Goal: Task Accomplishment & Management: Use online tool/utility

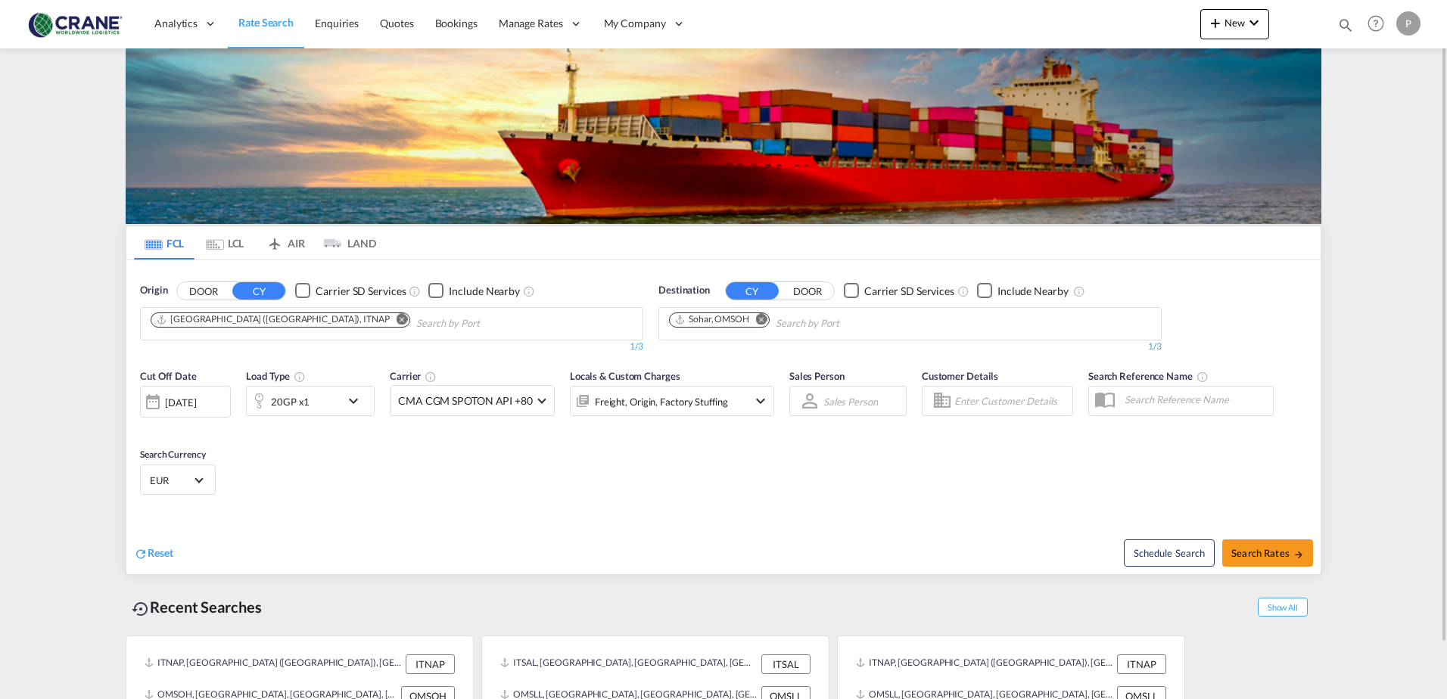
click at [396, 322] on md-icon "Remove" at bounding box center [401, 318] width 11 height 11
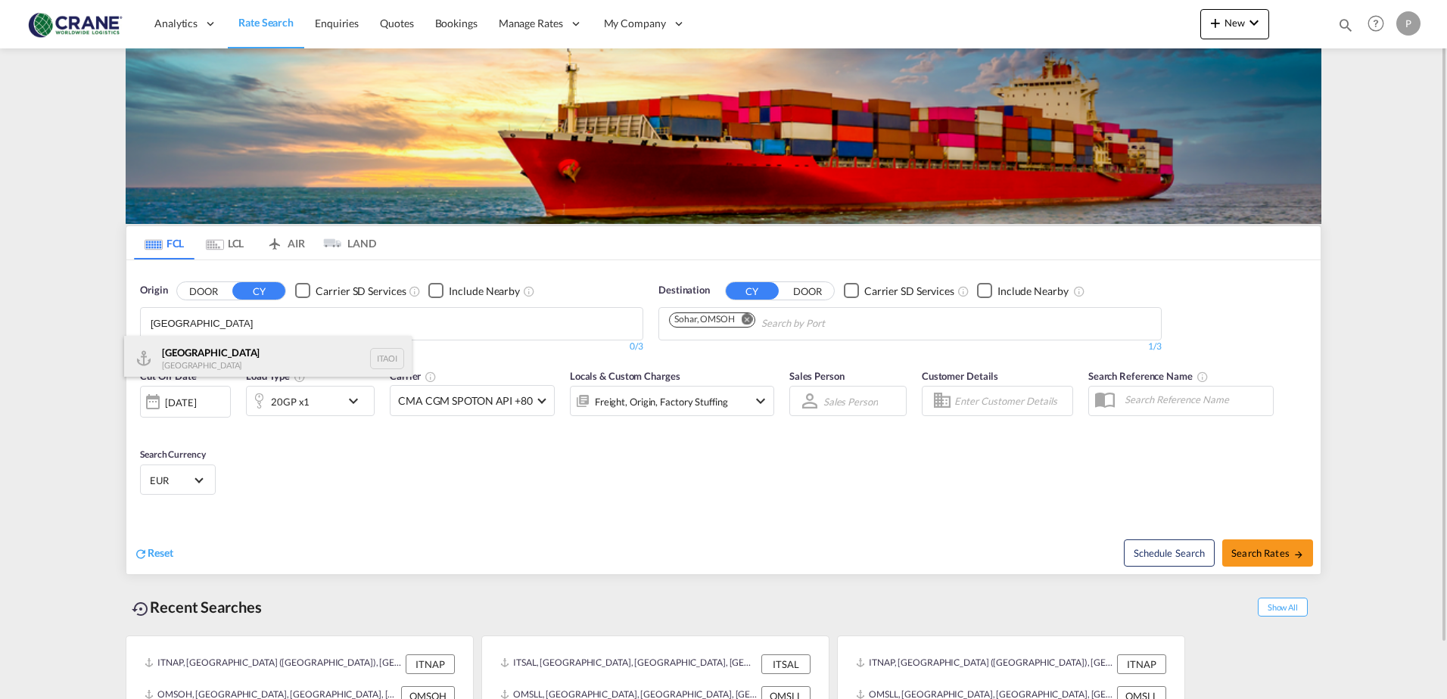
type input "[GEOGRAPHIC_DATA]"
click at [232, 362] on div "[GEOGRAPHIC_DATA] [GEOGRAPHIC_DATA] ITAOI" at bounding box center [268, 358] width 288 height 45
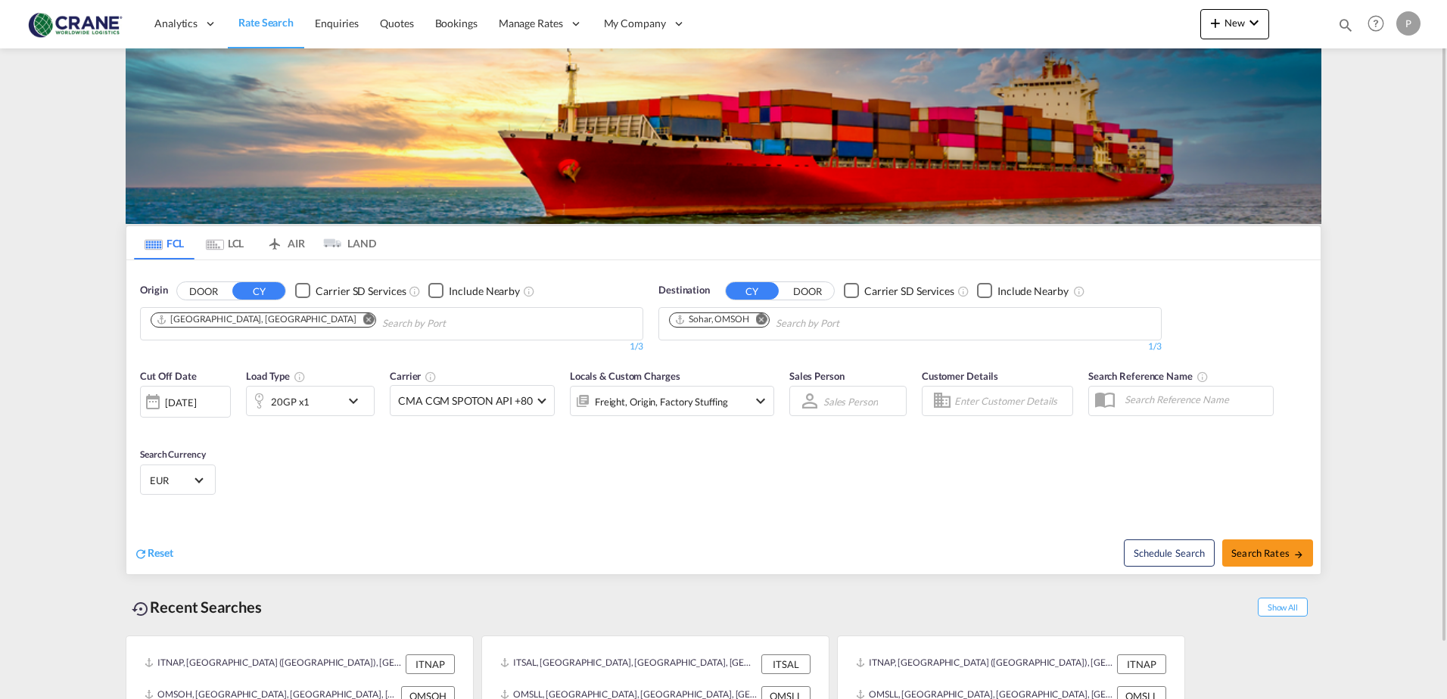
click at [760, 316] on md-icon "Remove" at bounding box center [761, 318] width 11 height 11
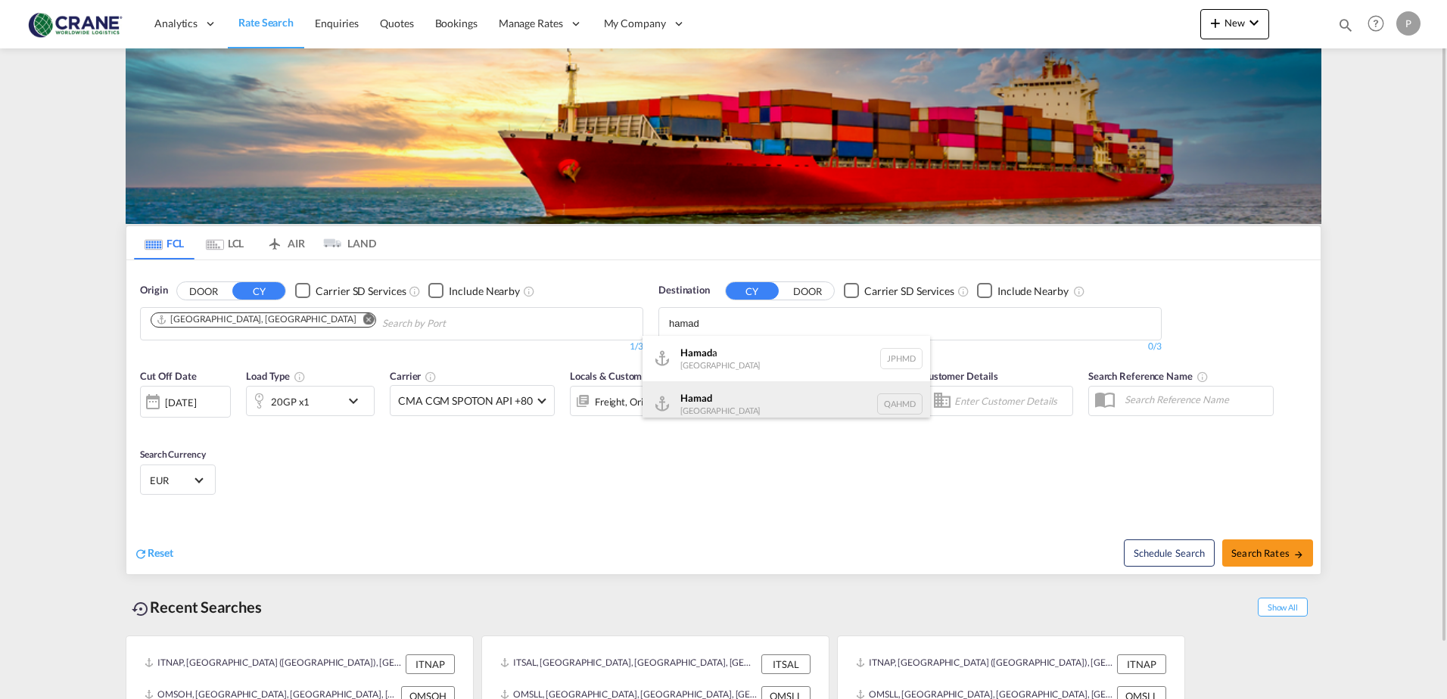
type input "hamad"
click at [741, 396] on div "Hamad [GEOGRAPHIC_DATA] QAHMD" at bounding box center [786, 403] width 288 height 45
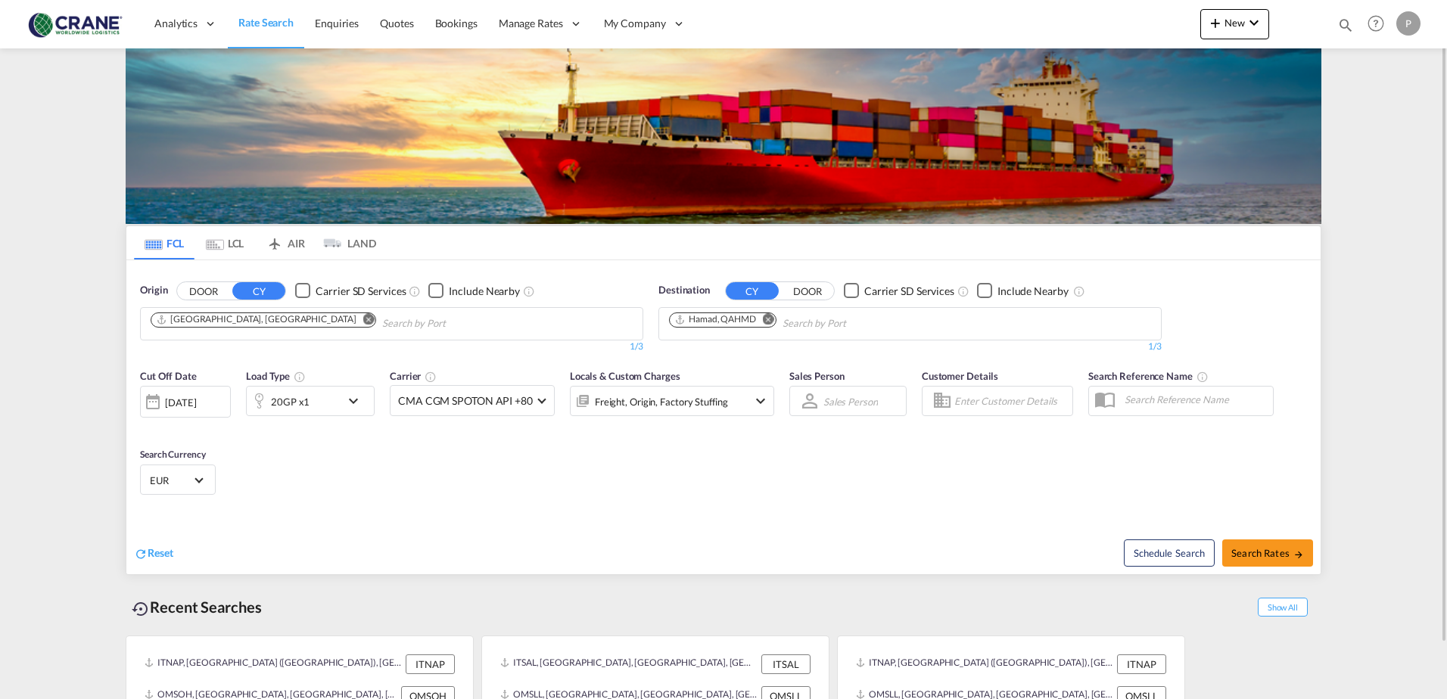
click at [855, 291] on div "Checkbox No Ink" at bounding box center [851, 290] width 15 height 15
click at [297, 285] on div "Checkbox No Ink" at bounding box center [302, 290] width 15 height 15
click at [325, 397] on div "20GP x1" at bounding box center [294, 401] width 94 height 30
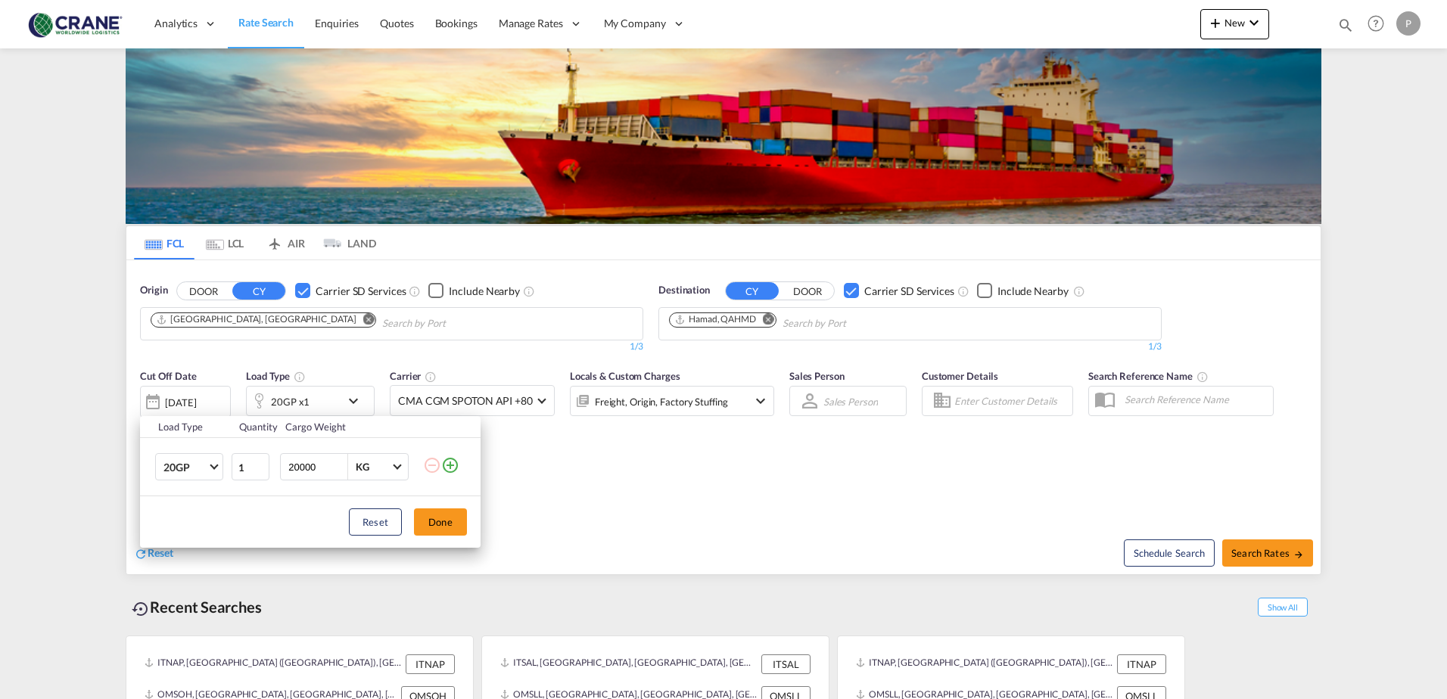
click at [451, 467] on md-icon "icon-plus-circle-outline" at bounding box center [450, 465] width 18 height 18
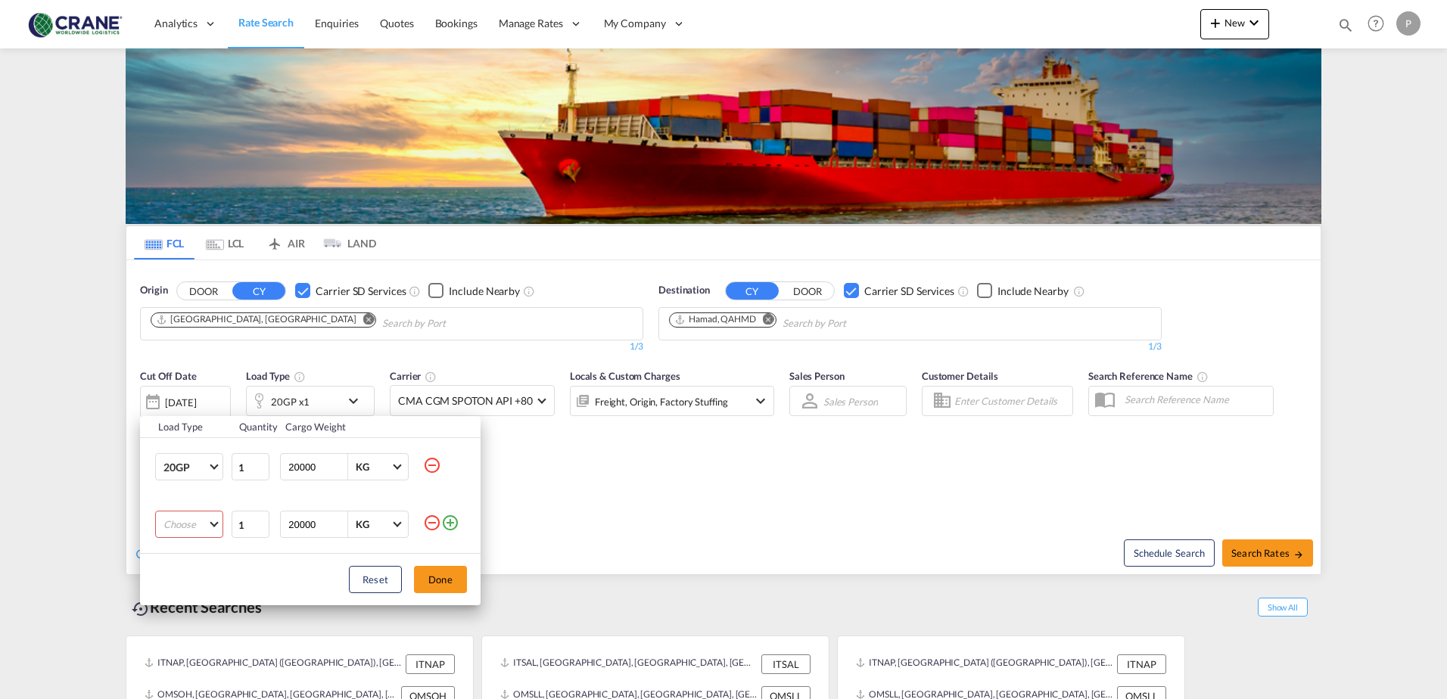
click at [176, 523] on md-select "Choose 20GP 40GP 40HC 45HC 20RE 40RE 40HR 20OT 40OT 20FR 40FR 40NR 20NR 45S 20T…" at bounding box center [189, 524] width 68 height 27
click at [177, 552] on div "40GP" at bounding box center [176, 553] width 26 height 14
click at [436, 580] on button "Done" at bounding box center [440, 579] width 53 height 27
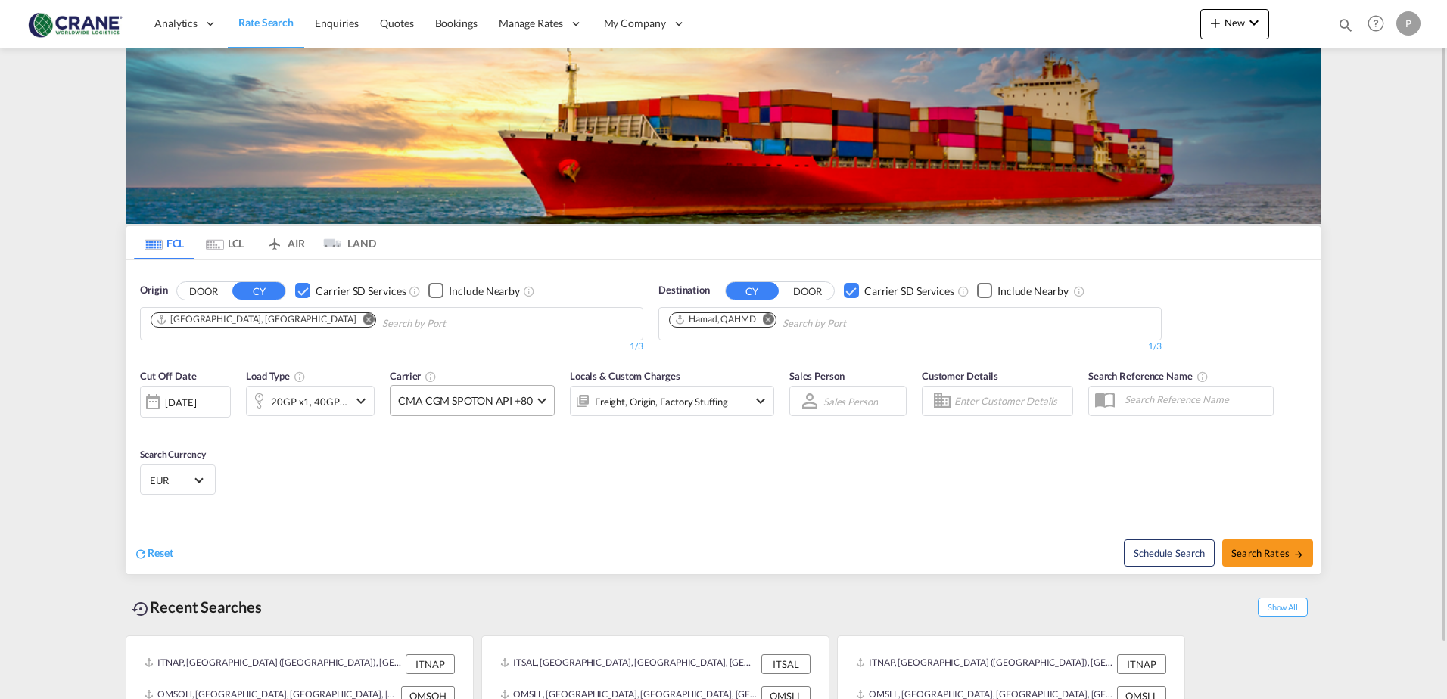
click at [454, 401] on span "CMA CGM SPOTON API +80" at bounding box center [465, 400] width 135 height 15
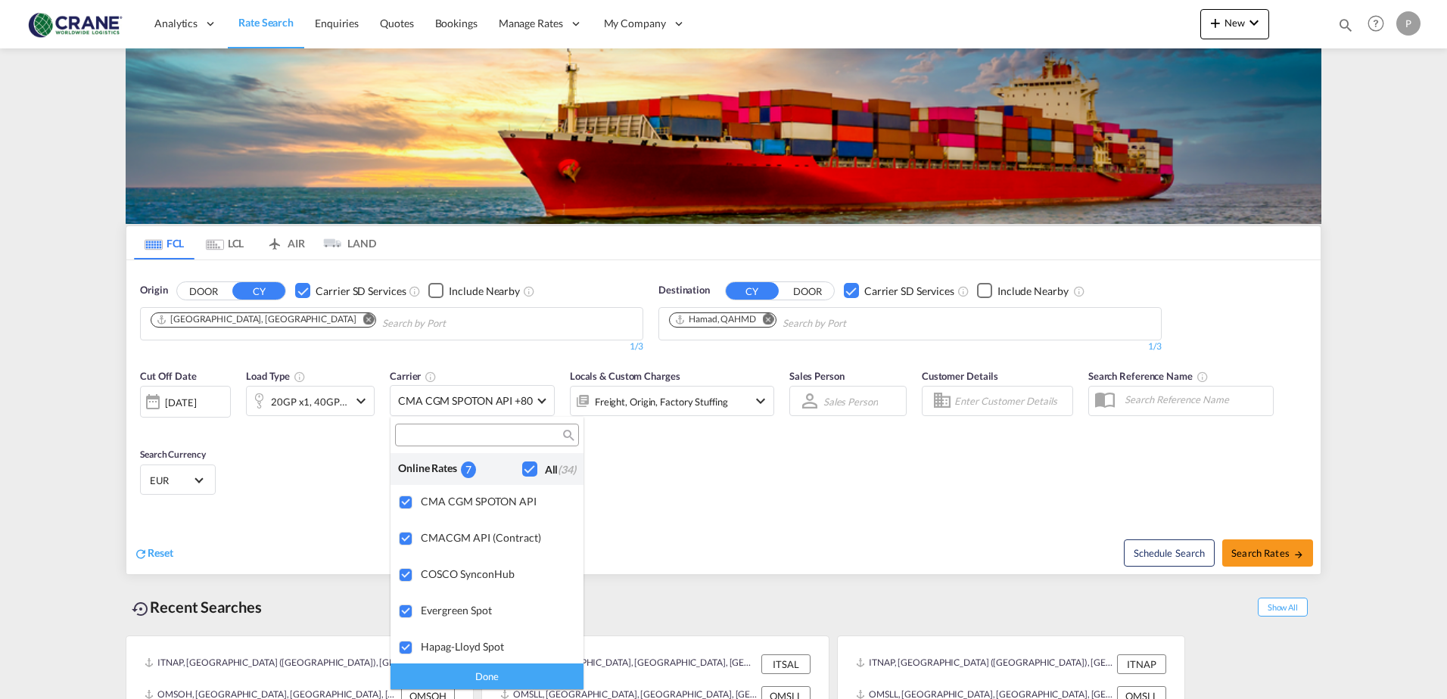
click at [522, 469] on div "Checkbox No Ink" at bounding box center [529, 469] width 15 height 15
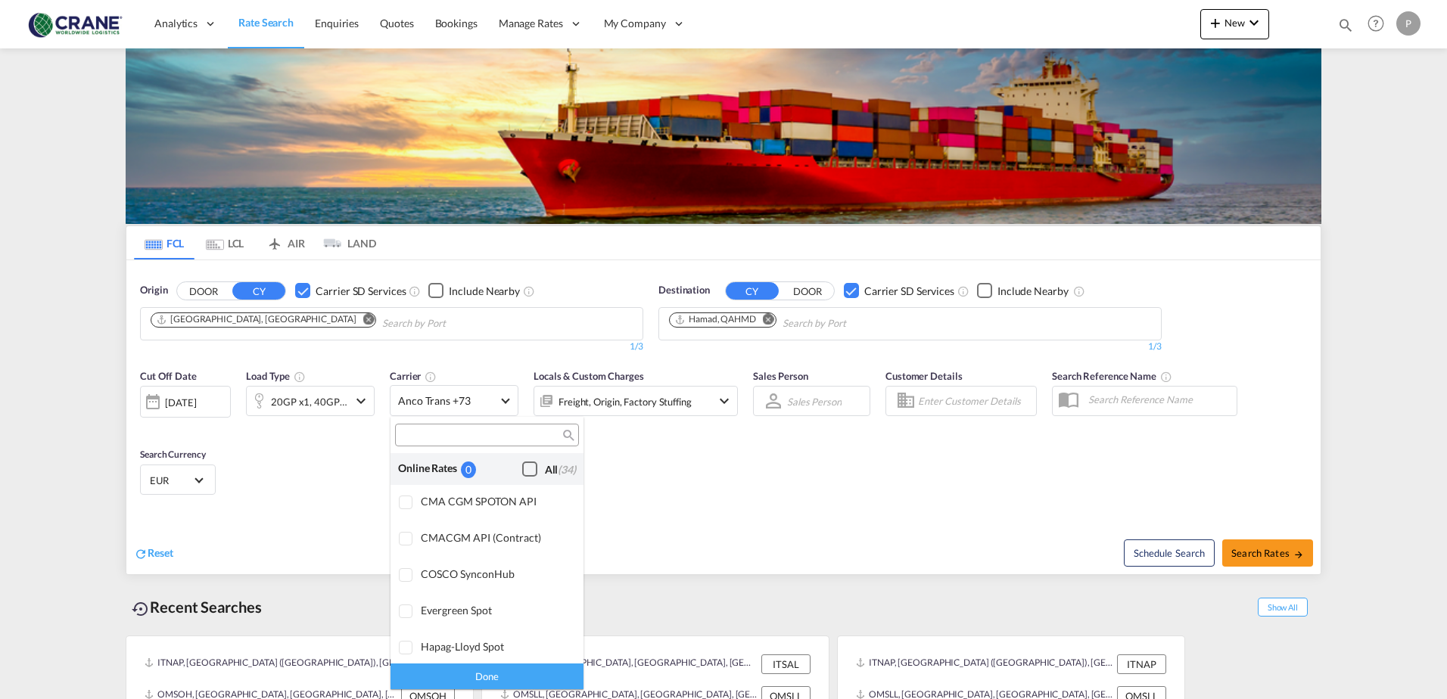
click at [522, 469] on div "Checkbox No Ink" at bounding box center [529, 469] width 15 height 15
click at [1295, 558] on md-backdrop at bounding box center [723, 349] width 1447 height 699
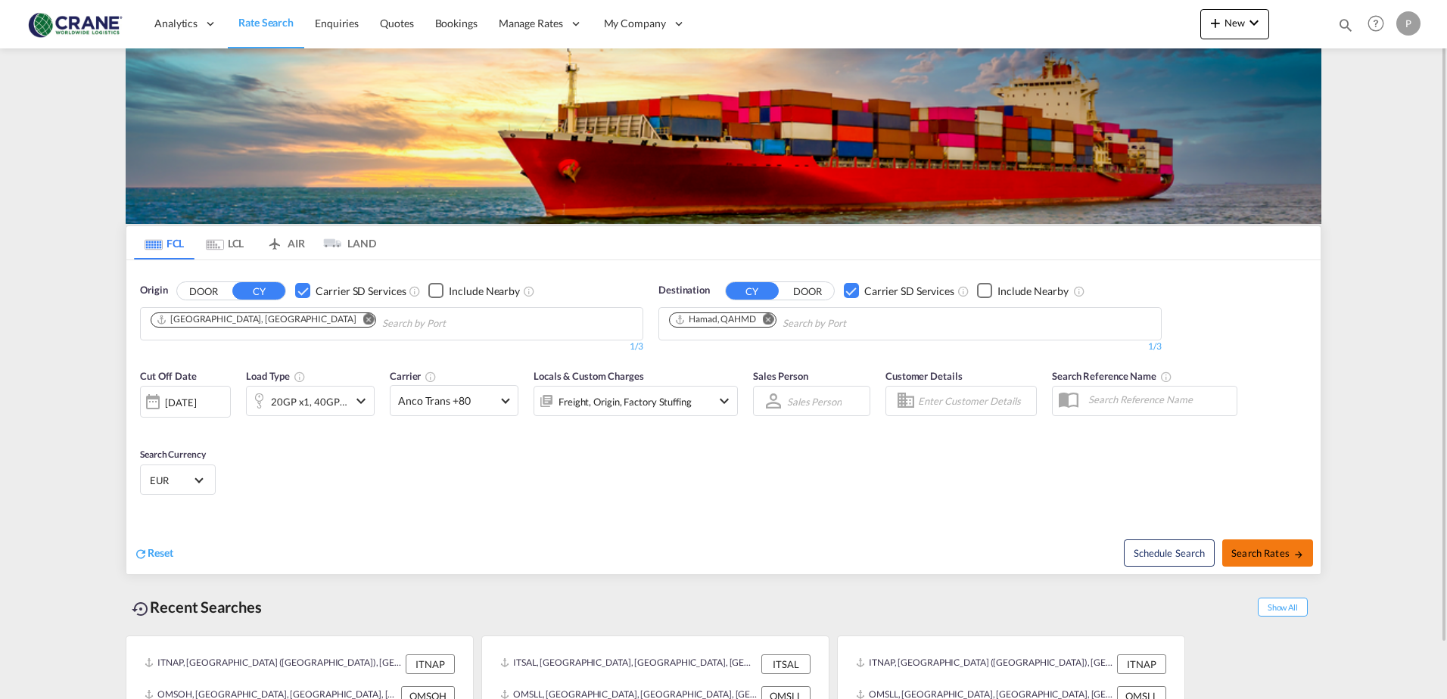
click at [1267, 554] on span "Search Rates" at bounding box center [1267, 553] width 73 height 12
type input "ITAOI to QAHMD / [DATE]"
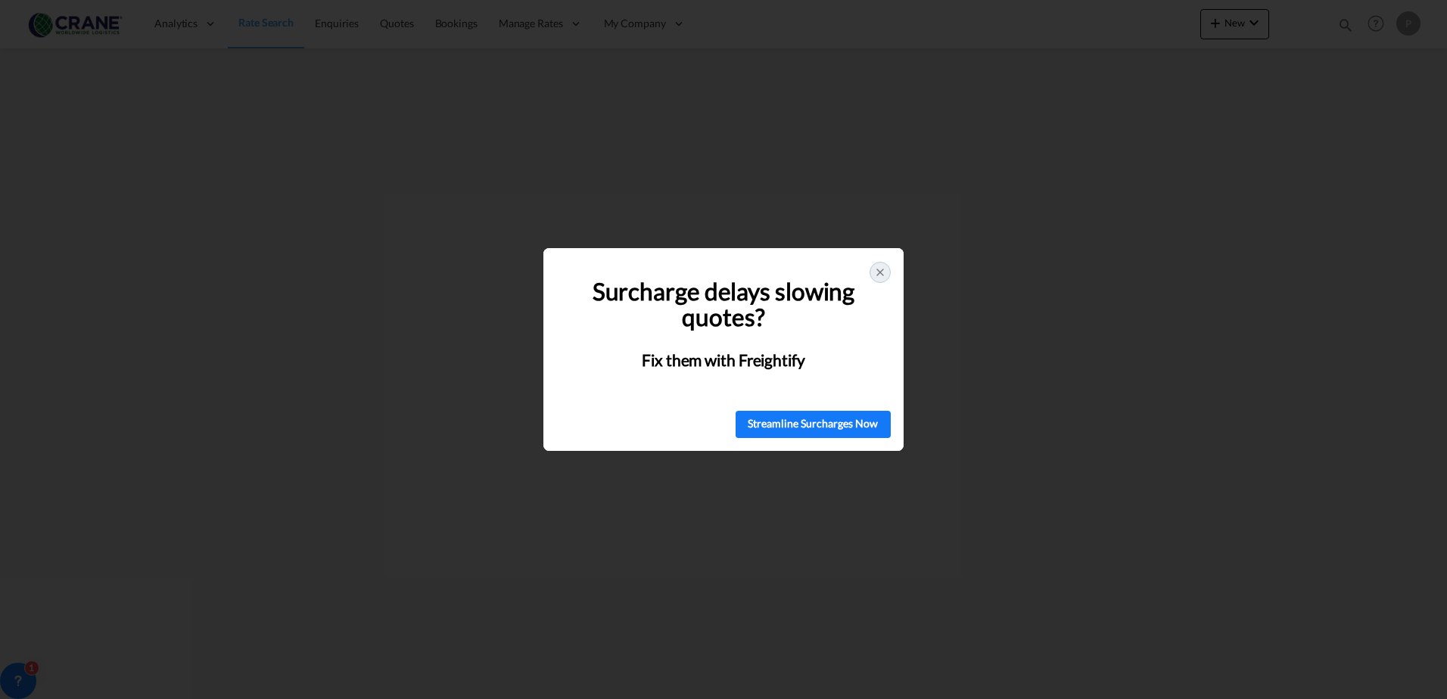
click at [891, 274] on div "Surcharge delays slowing quotes? Fix them with Freightify" at bounding box center [723, 322] width 360 height 149
click at [881, 274] on icon at bounding box center [880, 272] width 6 height 6
